Goal: Check status: Check status

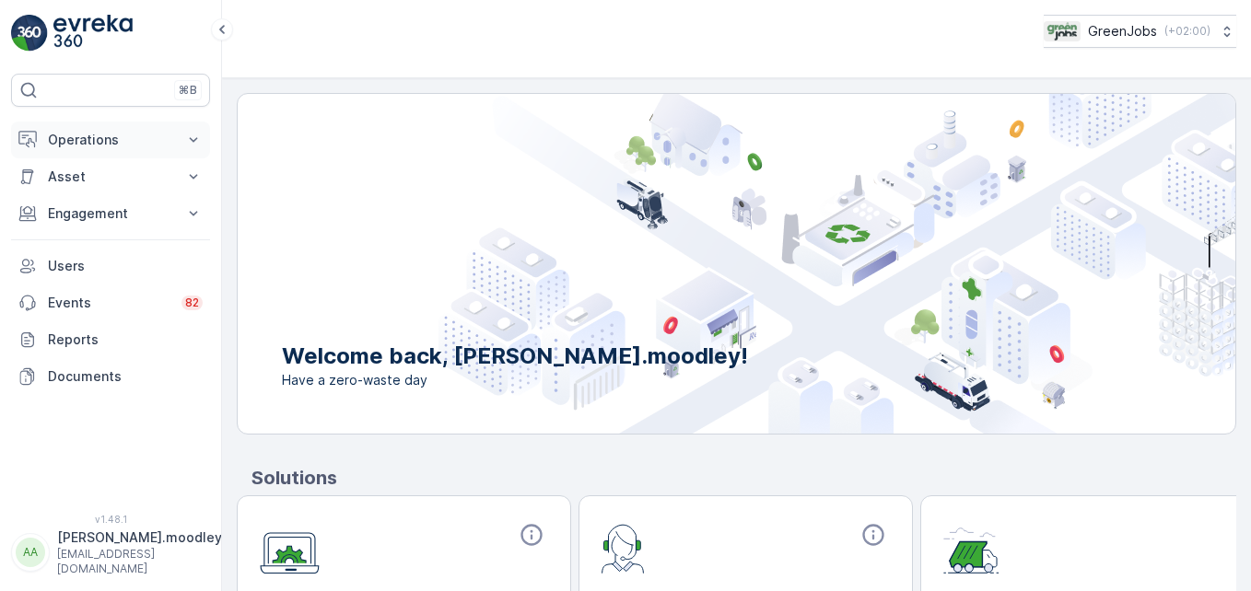
click at [194, 139] on icon at bounding box center [193, 140] width 18 height 18
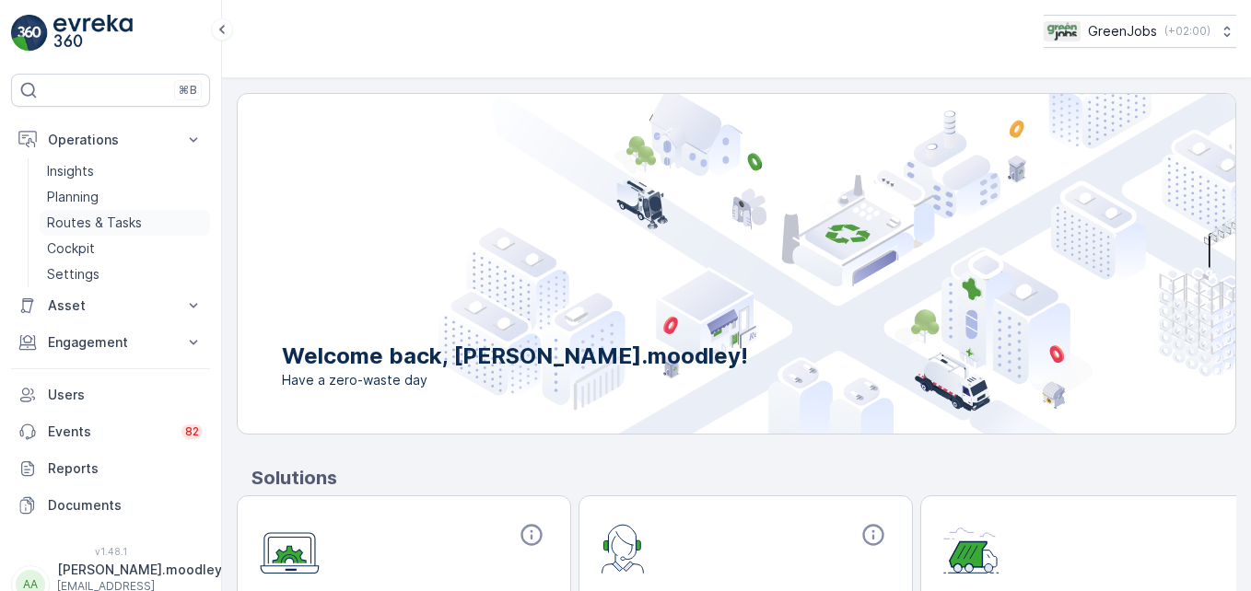
click at [119, 219] on p "Routes & Tasks" at bounding box center [94, 223] width 95 height 18
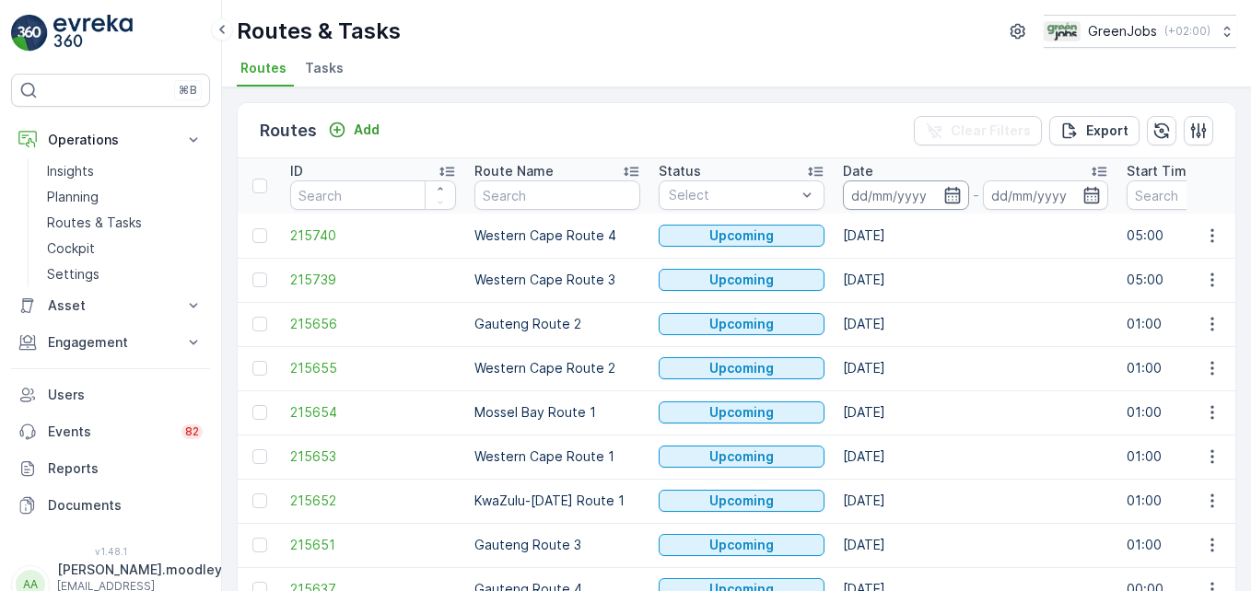
click at [895, 190] on input at bounding box center [906, 195] width 126 height 29
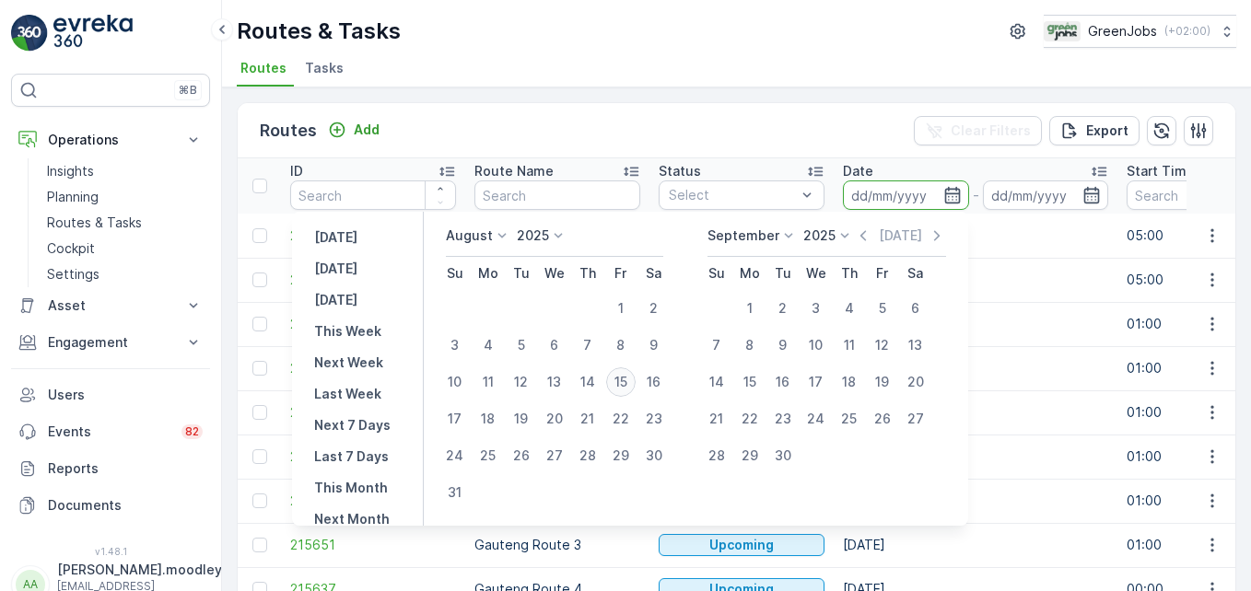
click at [632, 385] on div "15" at bounding box center [620, 381] width 29 height 29
type input "[DATE]"
click at [632, 385] on div "15" at bounding box center [620, 381] width 29 height 29
type input "[DATE]"
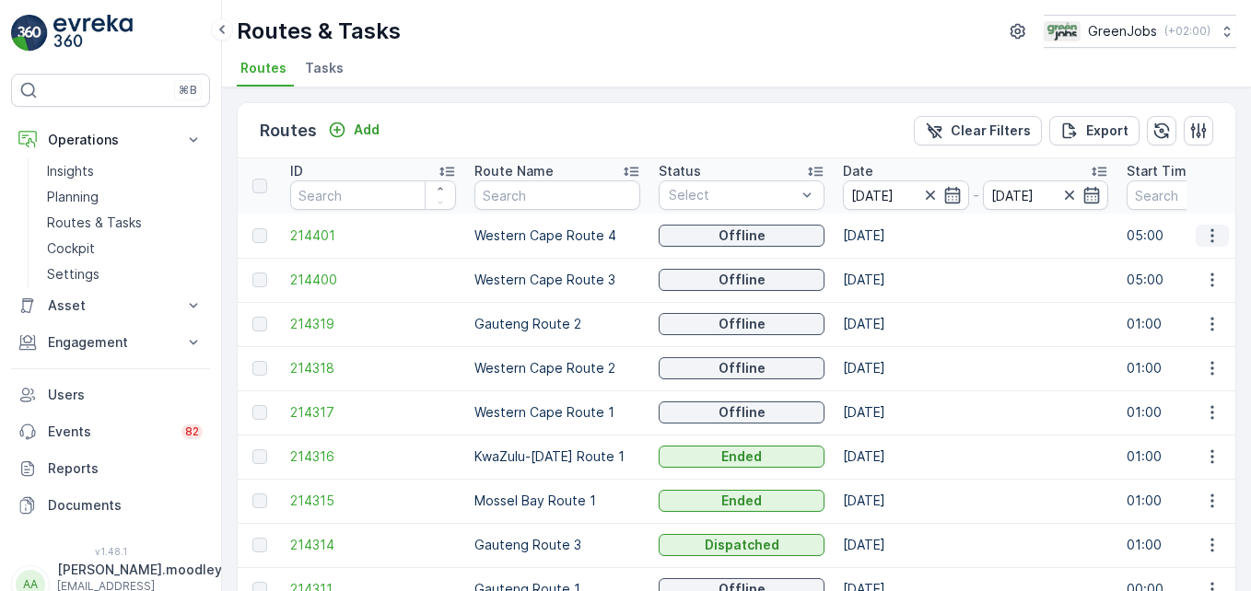
click at [1204, 239] on icon "button" at bounding box center [1212, 236] width 18 height 18
click at [1195, 265] on span "See More Details" at bounding box center [1168, 263] width 107 height 18
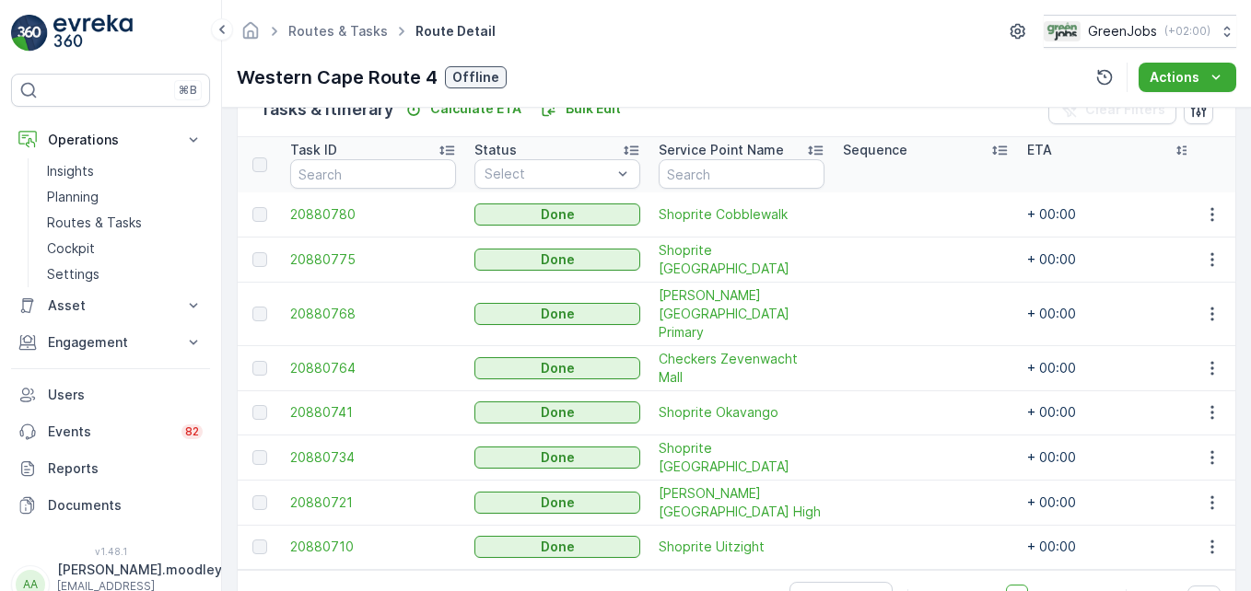
scroll to position [515, 0]
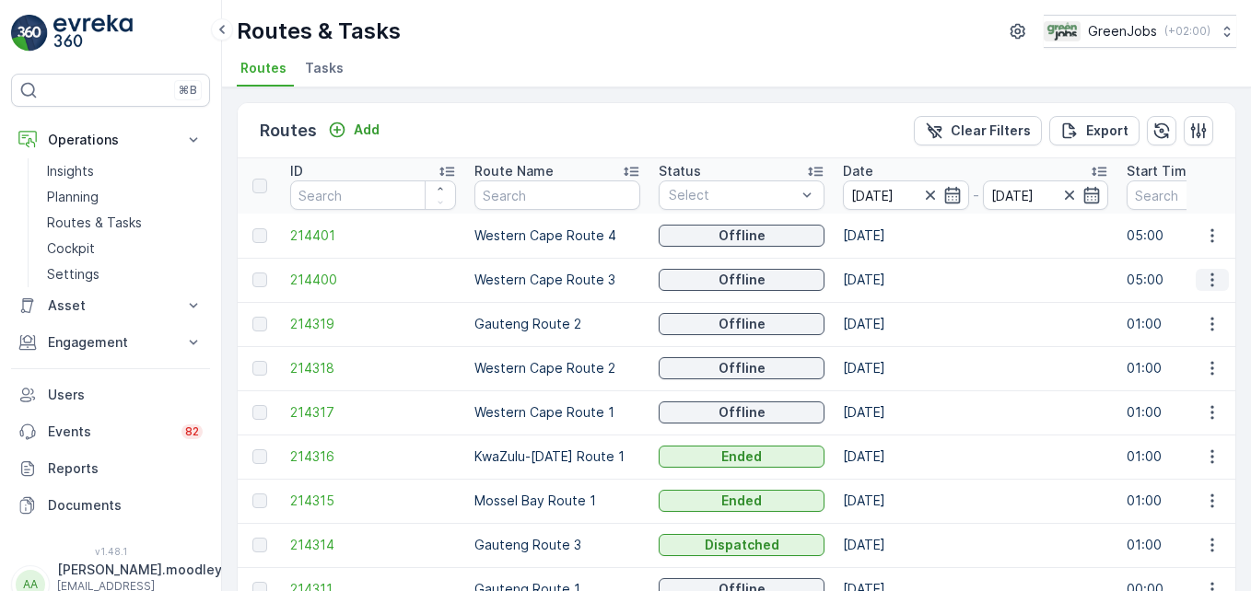
click at [1203, 277] on icon "button" at bounding box center [1212, 280] width 18 height 18
click at [1188, 306] on span "See More Details" at bounding box center [1168, 307] width 107 height 18
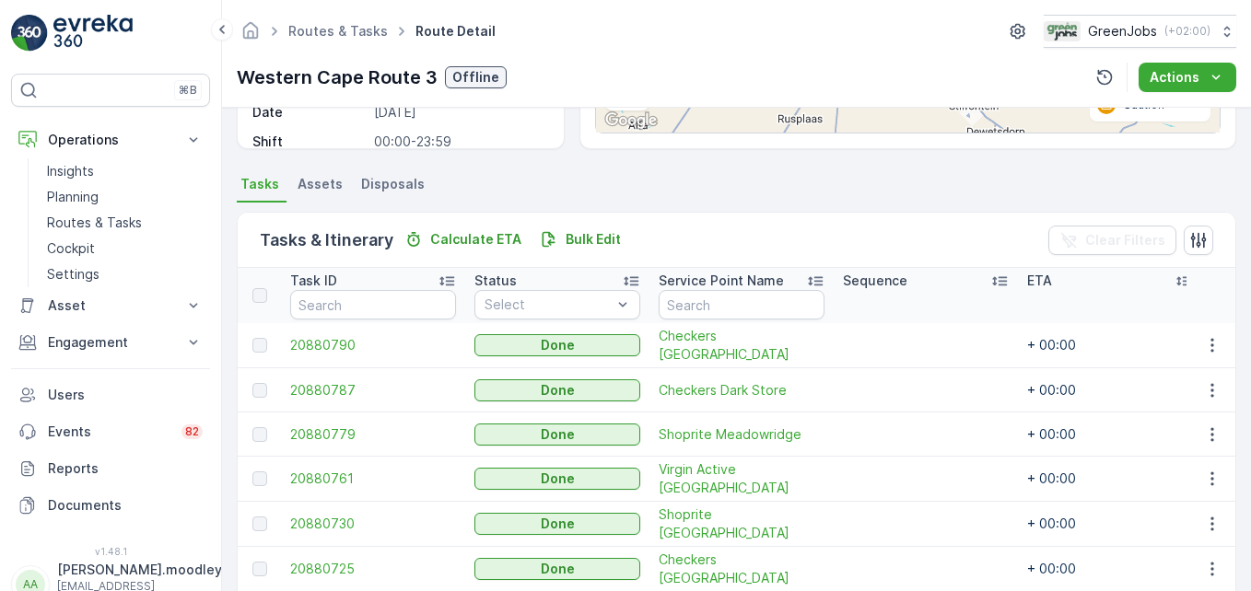
scroll to position [368, 0]
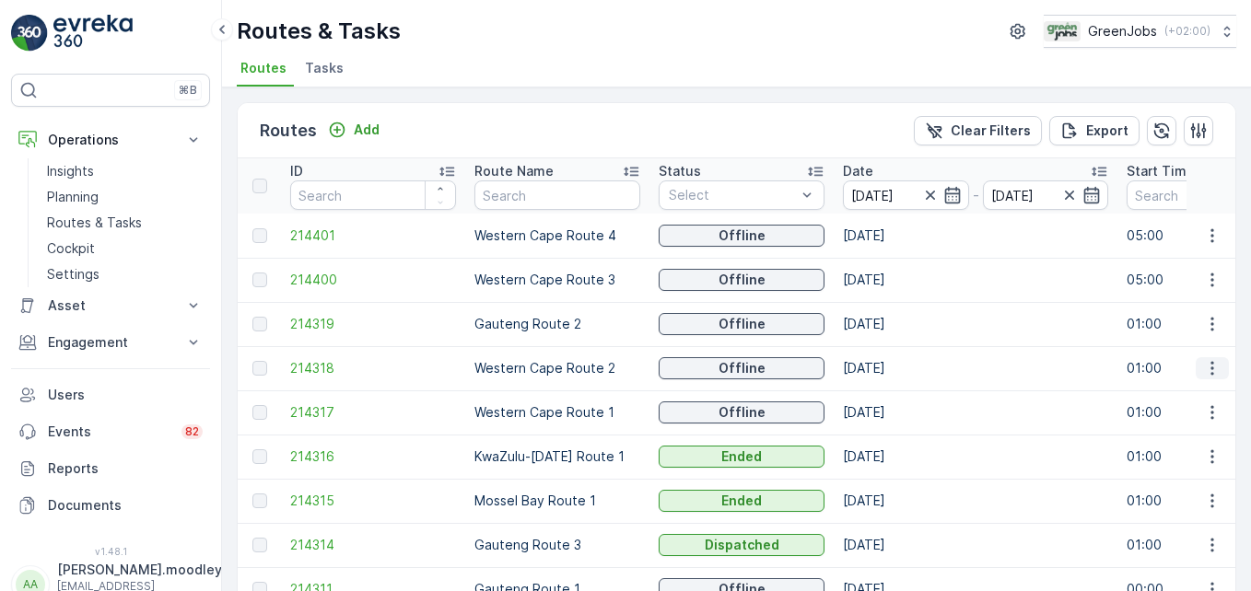
click at [1210, 369] on icon "button" at bounding box center [1211, 369] width 3 height 14
click at [1196, 392] on span "See More Details" at bounding box center [1168, 396] width 107 height 18
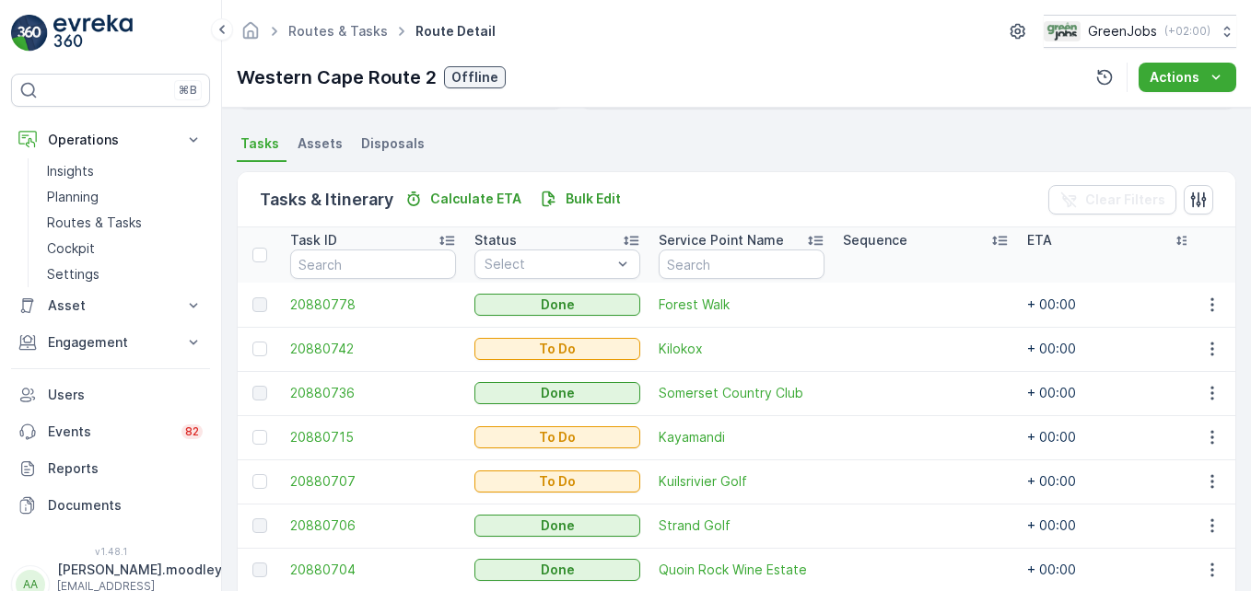
scroll to position [471, 0]
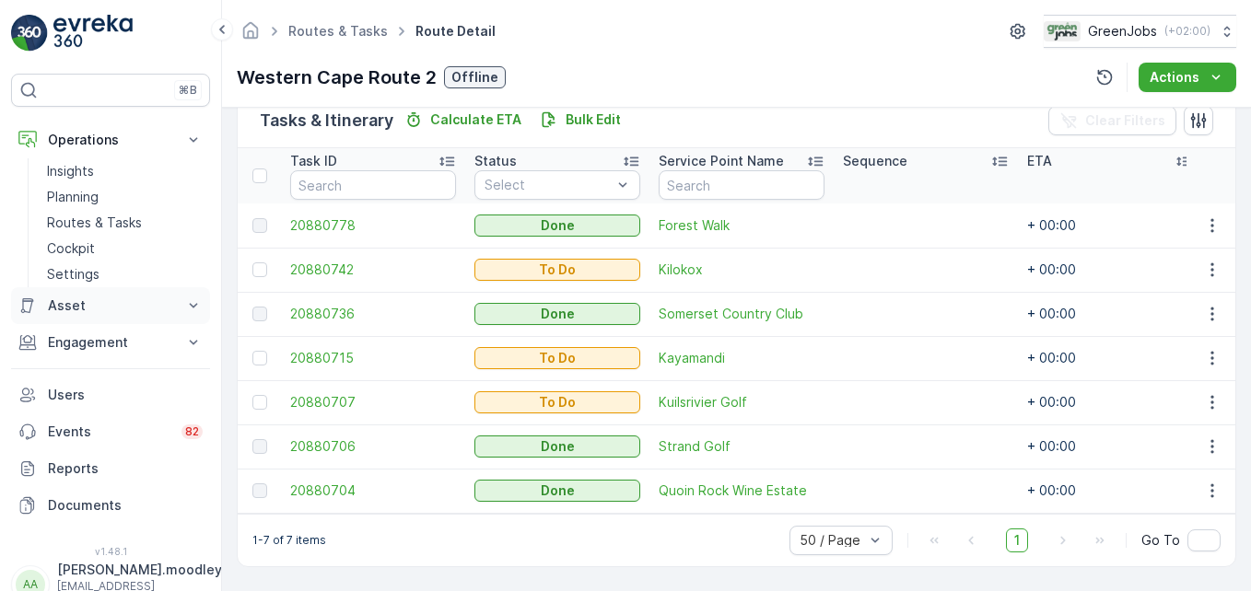
drag, startPoint x: 91, startPoint y: 301, endPoint x: 102, endPoint y: 289, distance: 16.3
click at [98, 295] on button "Asset" at bounding box center [110, 305] width 199 height 37
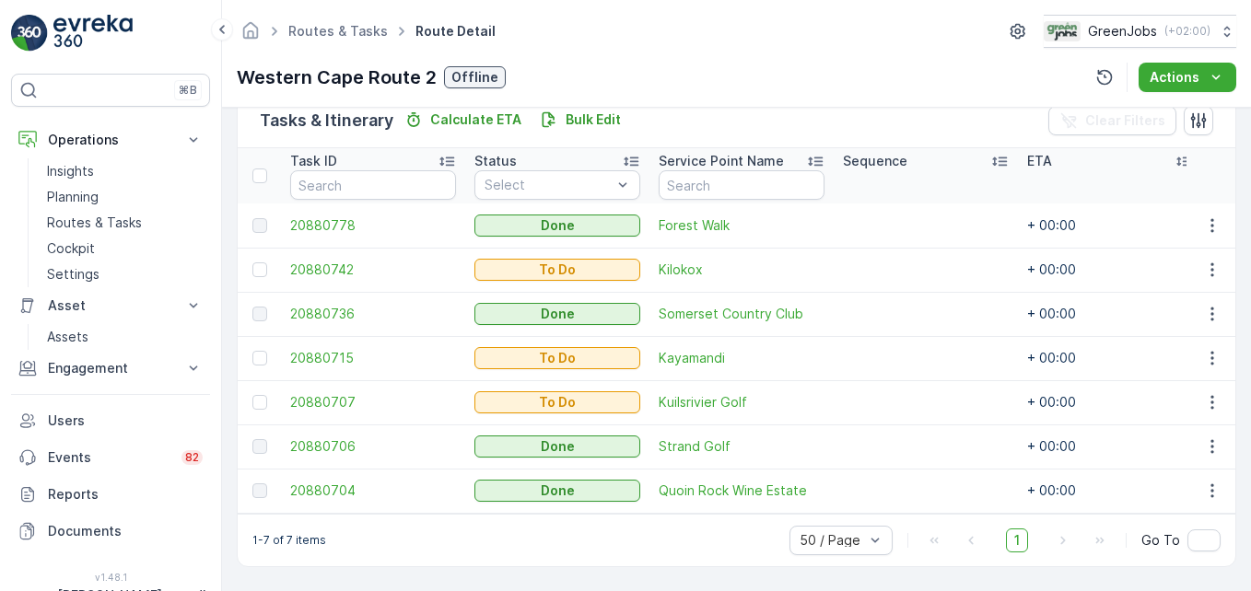
click at [214, 122] on div "⌘B Operations Insights Planning Routes & Tasks Cockpit Settings Asset Assets En…" at bounding box center [111, 295] width 222 height 591
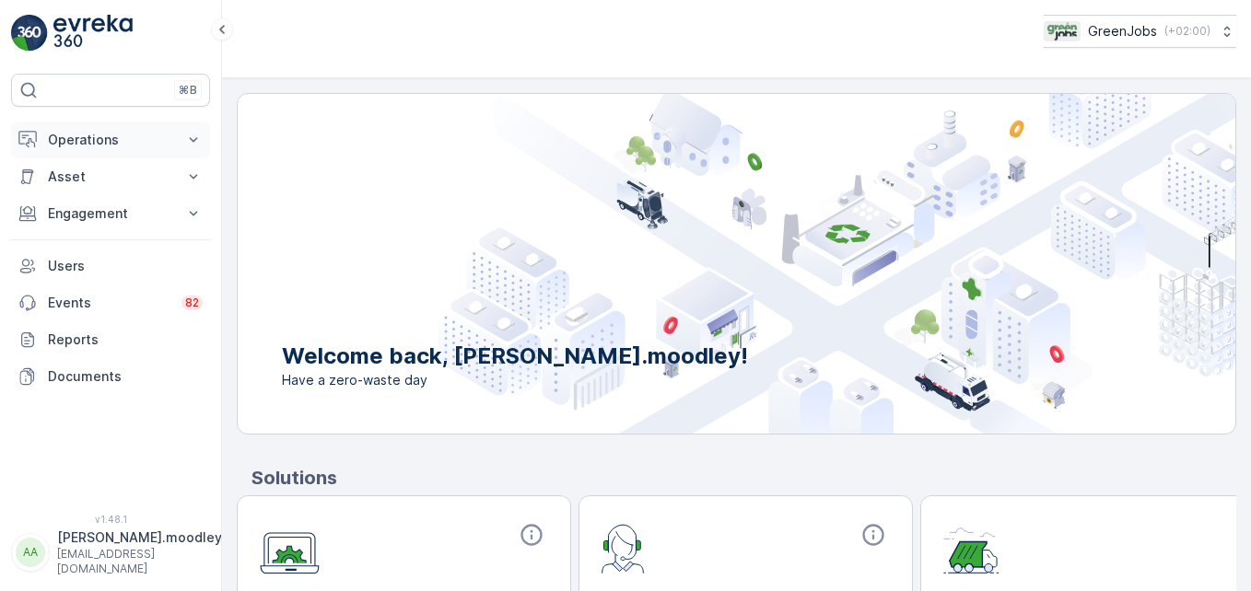
click at [190, 137] on icon at bounding box center [193, 140] width 18 height 18
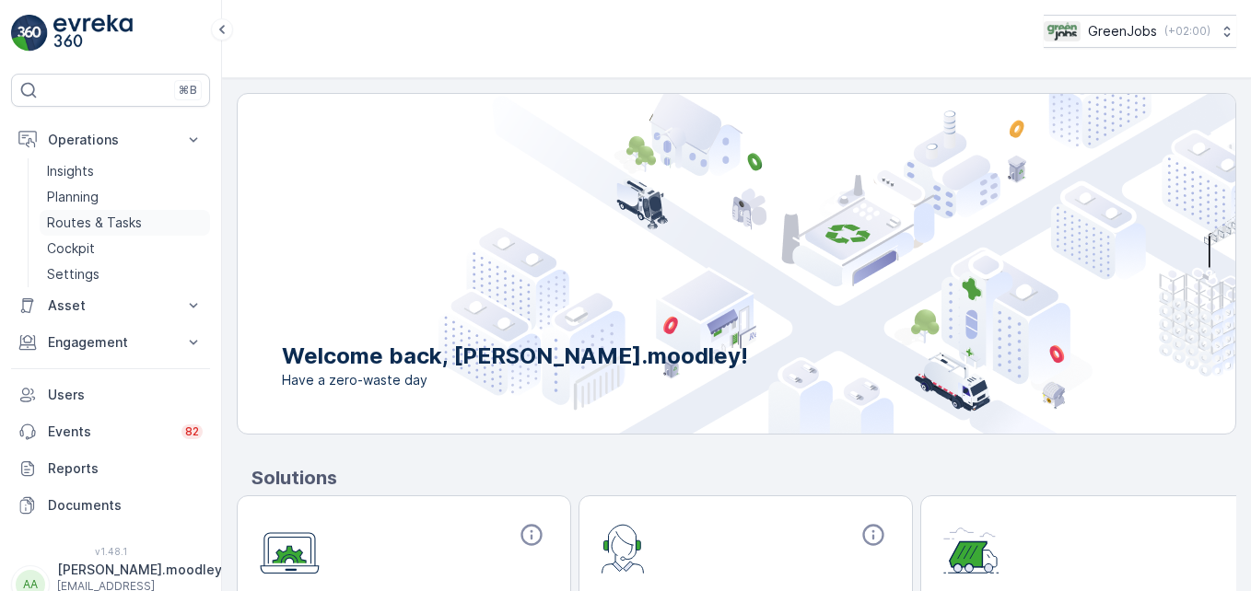
click at [101, 219] on p "Routes & Tasks" at bounding box center [94, 223] width 95 height 18
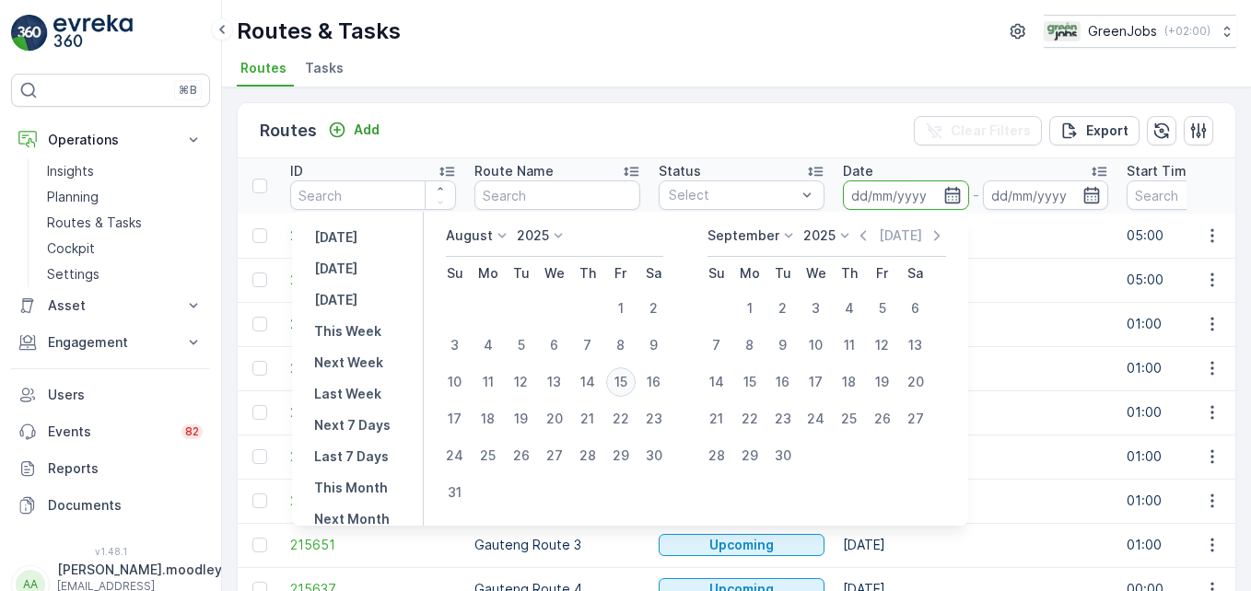
click at [635, 380] on div "15" at bounding box center [620, 381] width 29 height 29
type input "[DATE]"
click at [635, 380] on div "15" at bounding box center [620, 381] width 29 height 29
type input "[DATE]"
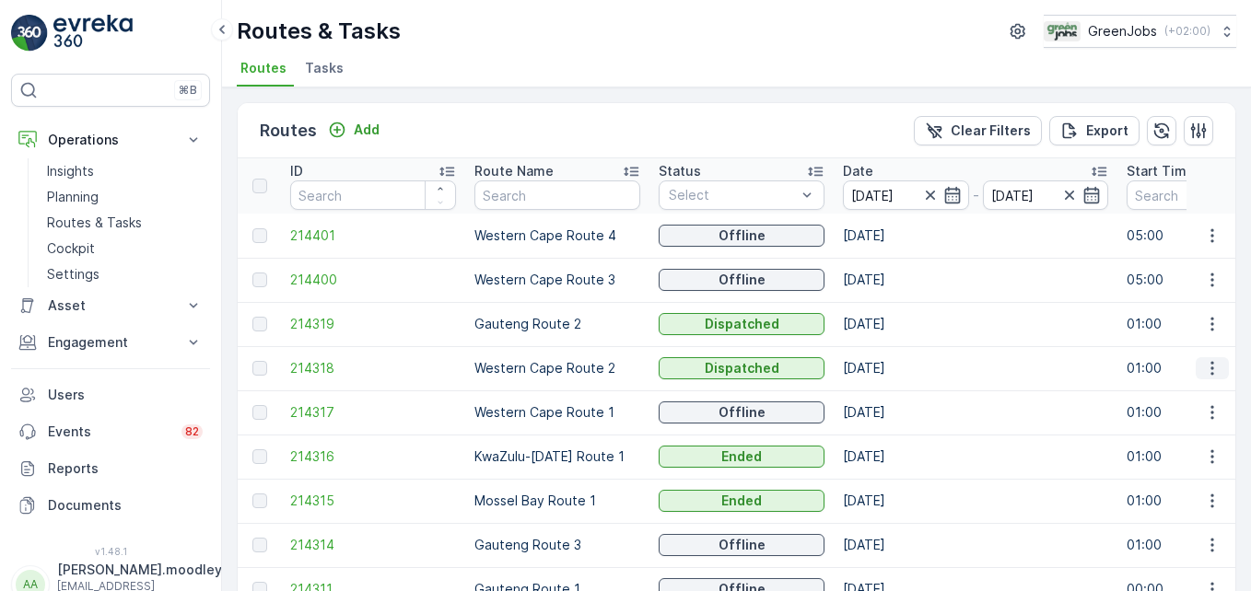
click at [1206, 367] on icon "button" at bounding box center [1212, 368] width 18 height 18
click at [1183, 399] on span "See More Details" at bounding box center [1168, 396] width 107 height 18
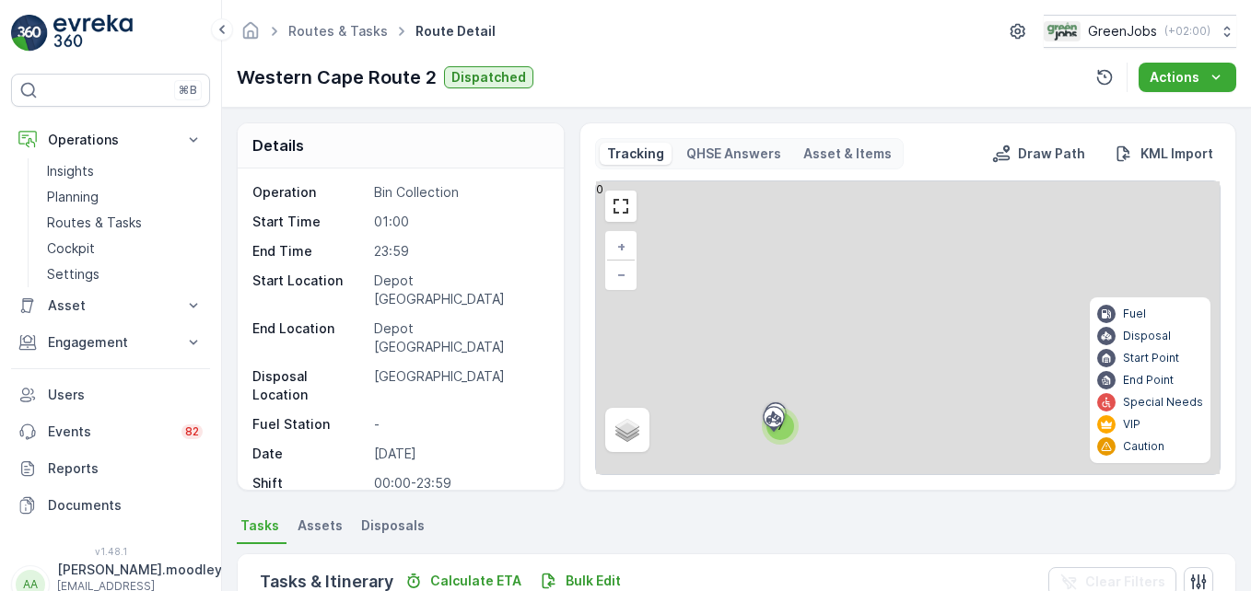
scroll to position [471, 0]
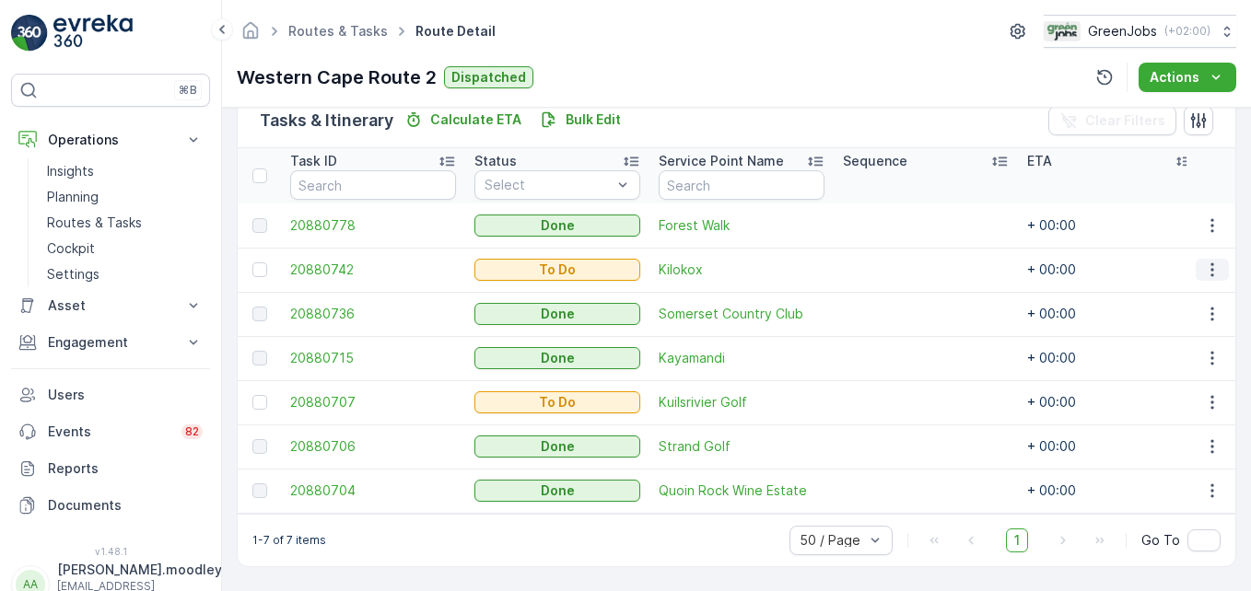
click at [1206, 262] on icon "button" at bounding box center [1212, 270] width 18 height 18
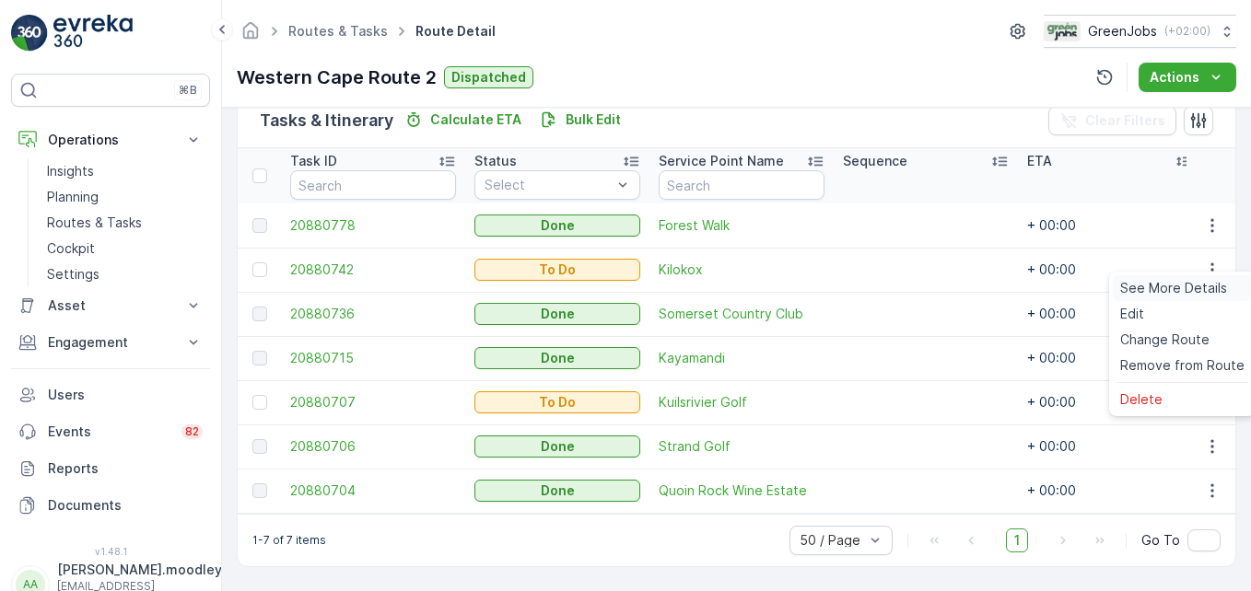
click at [1199, 289] on span "See More Details" at bounding box center [1173, 288] width 107 height 18
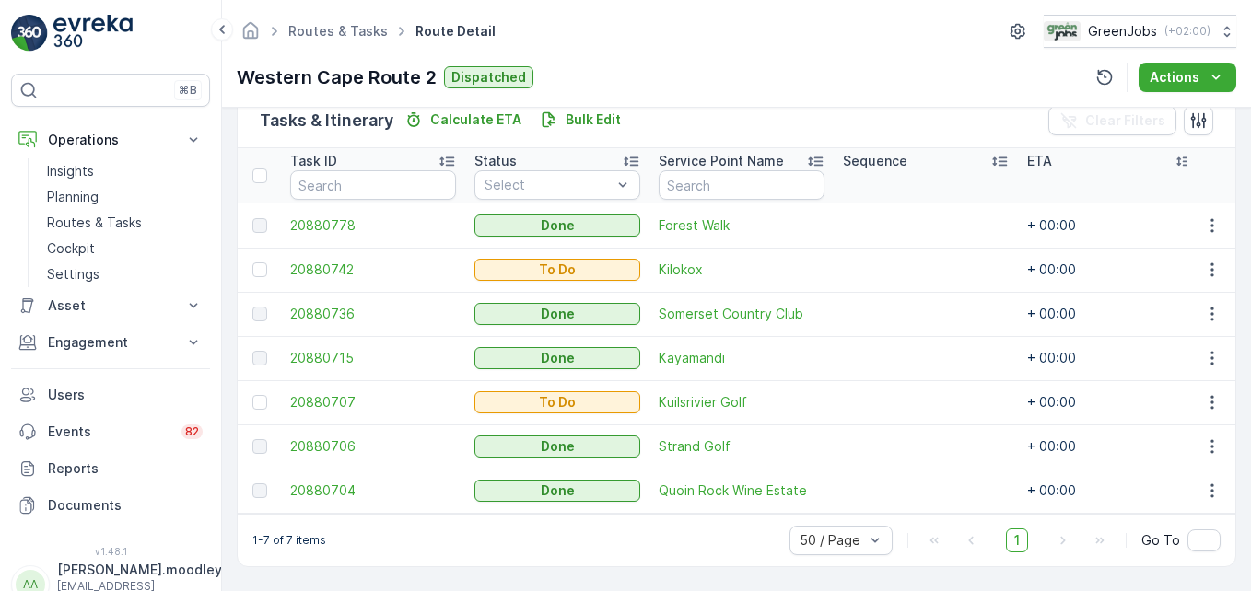
scroll to position [471, 0]
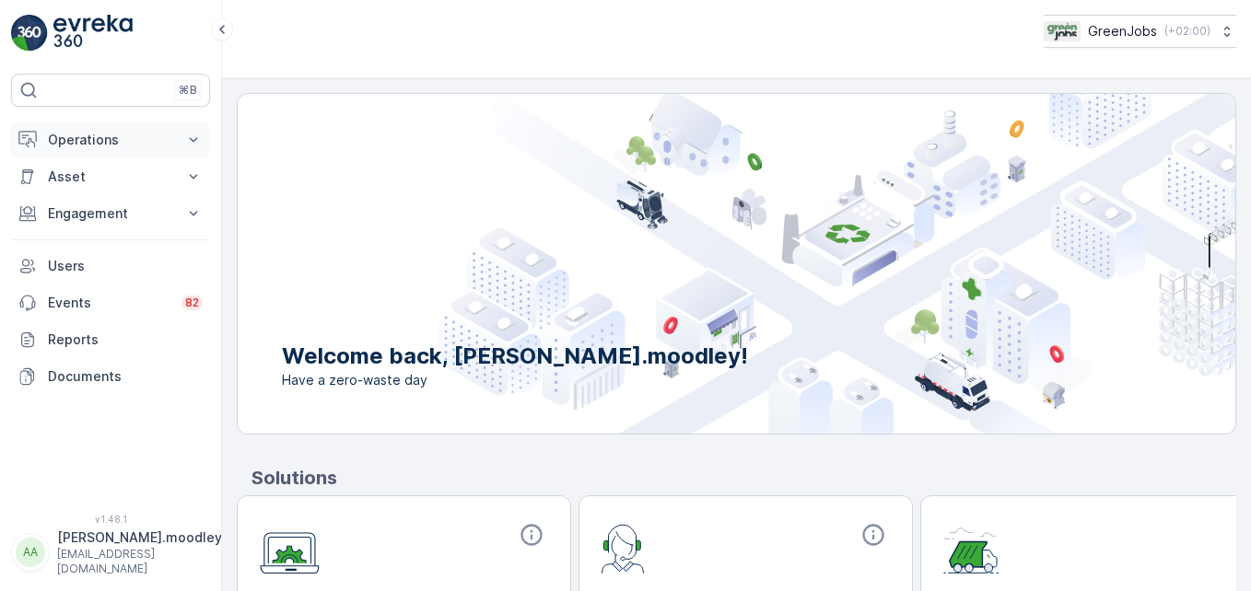
click at [193, 139] on icon at bounding box center [193, 140] width 18 height 18
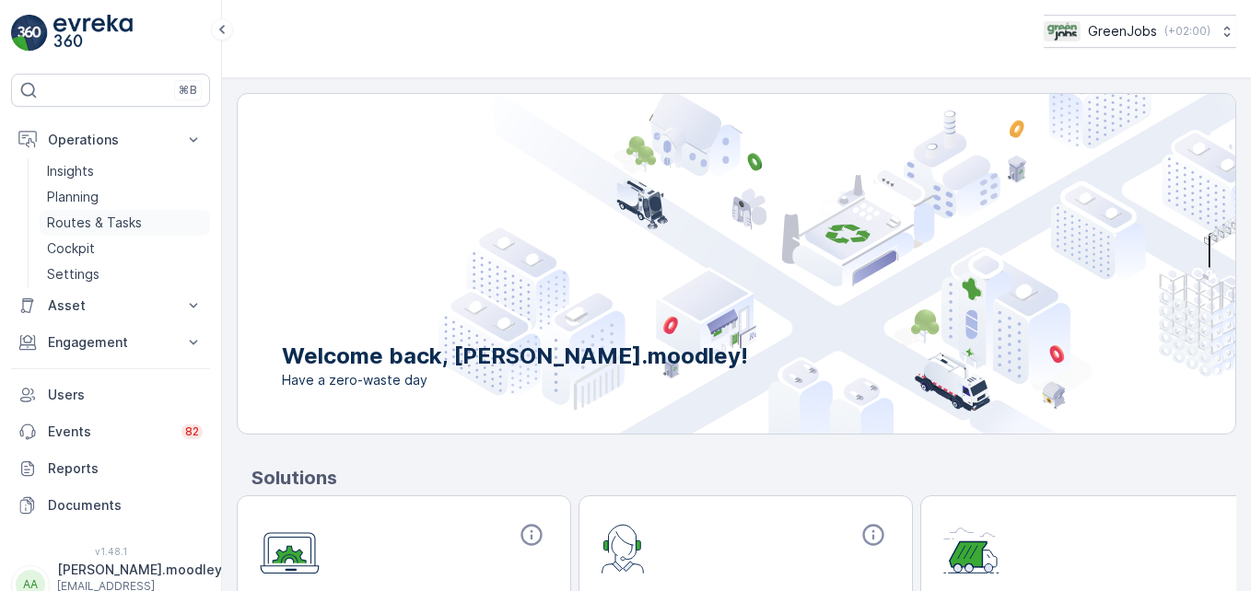
click at [119, 220] on p "Routes & Tasks" at bounding box center [94, 223] width 95 height 18
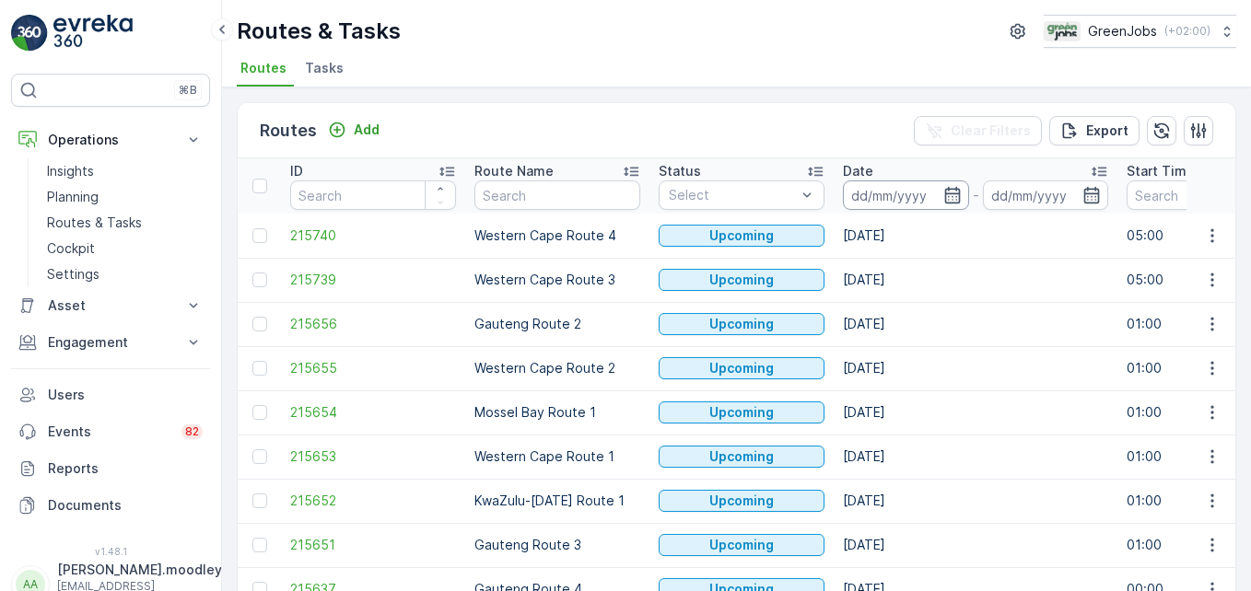
click at [875, 196] on input at bounding box center [906, 195] width 126 height 29
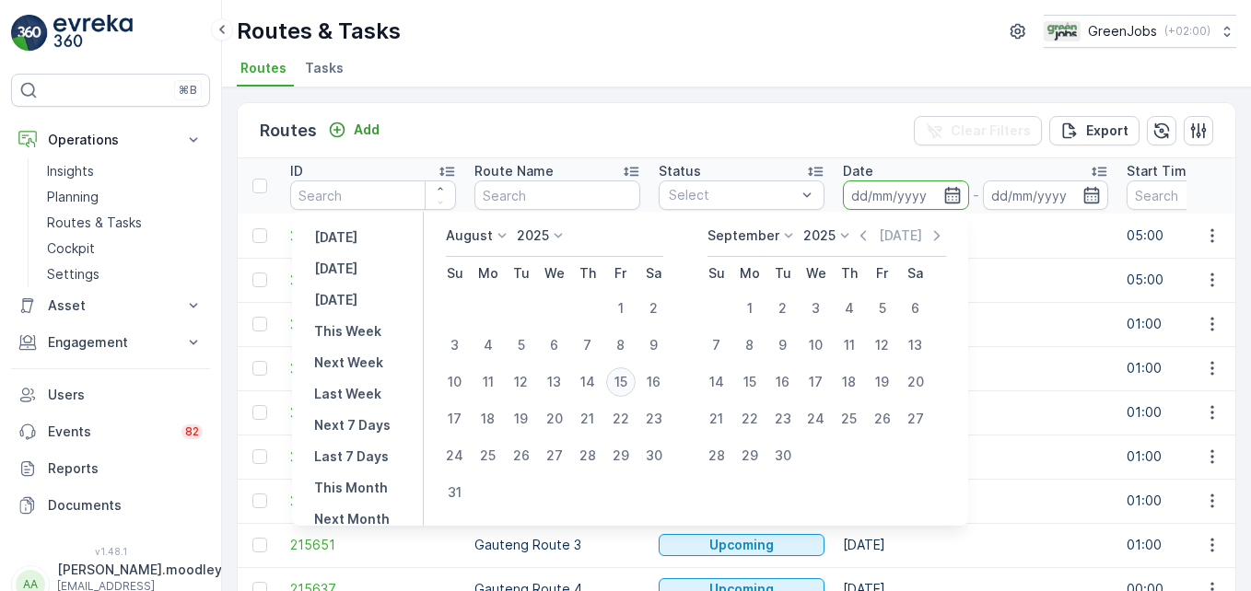
click at [627, 380] on div "15" at bounding box center [620, 381] width 29 height 29
type input "[DATE]"
click at [627, 380] on div "15" at bounding box center [620, 381] width 29 height 29
type input "[DATE]"
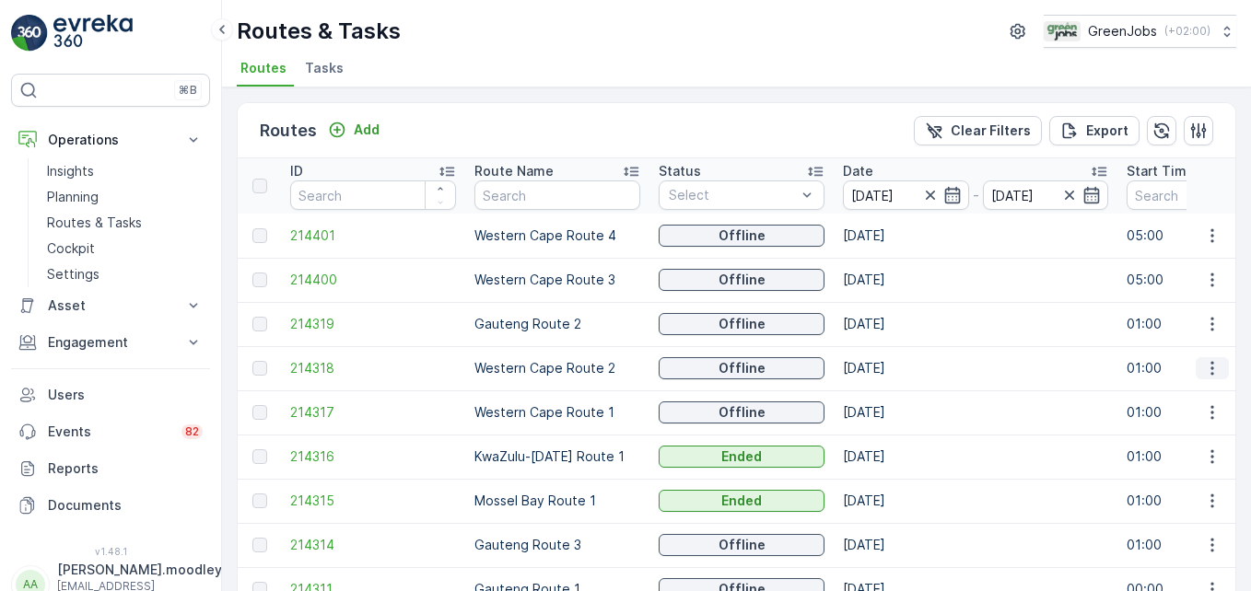
click at [1204, 361] on icon "button" at bounding box center [1212, 368] width 18 height 18
click at [1176, 394] on span "See More Details" at bounding box center [1168, 396] width 107 height 18
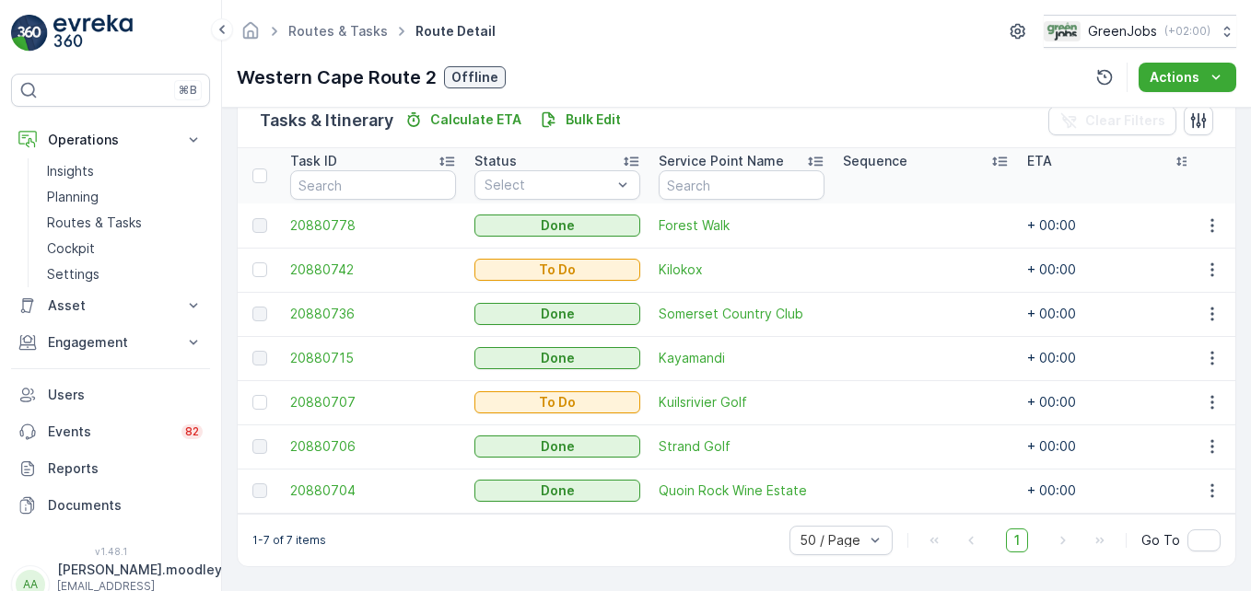
scroll to position [471, 0]
